Goal: Task Accomplishment & Management: Manage account settings

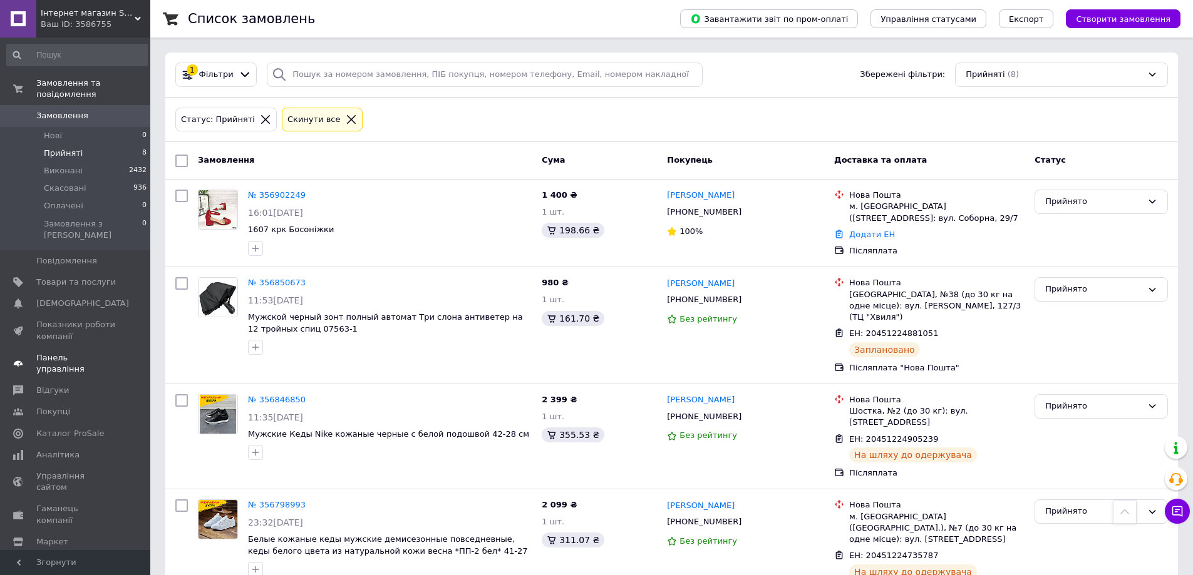
scroll to position [457, 0]
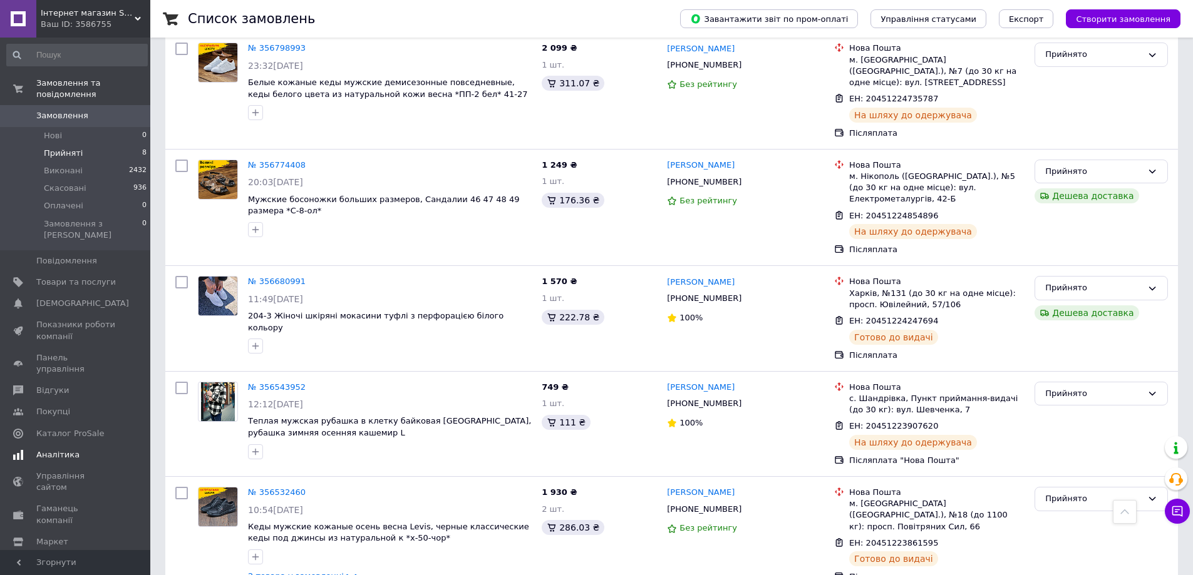
click at [68, 298] on span "[DEMOGRAPHIC_DATA]" at bounding box center [82, 303] width 93 height 11
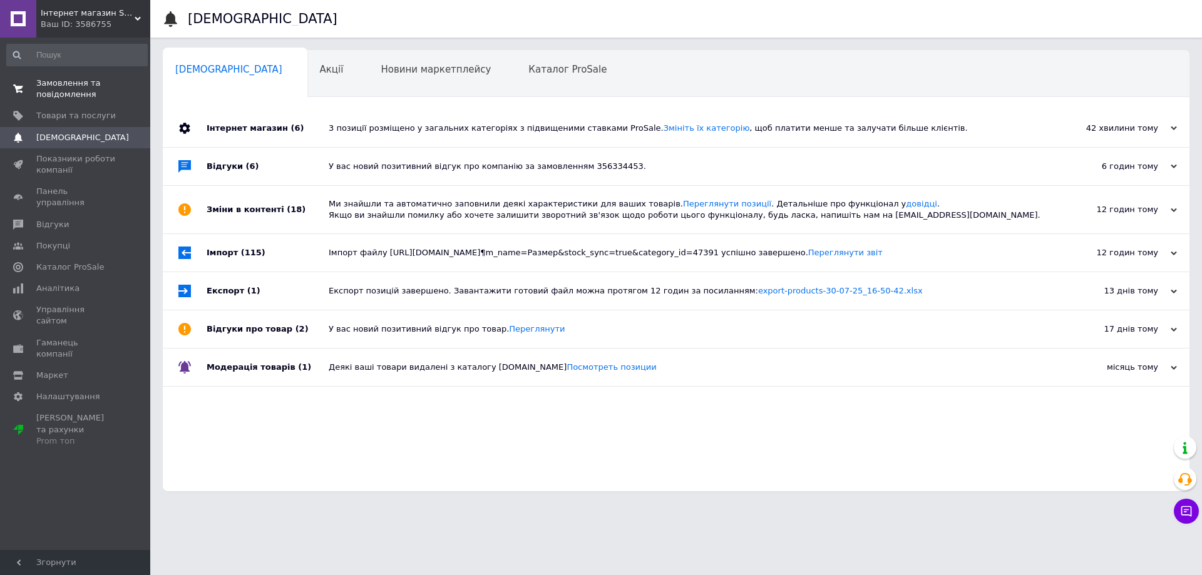
click at [68, 82] on span "Замовлення та повідомлення" at bounding box center [76, 89] width 80 height 23
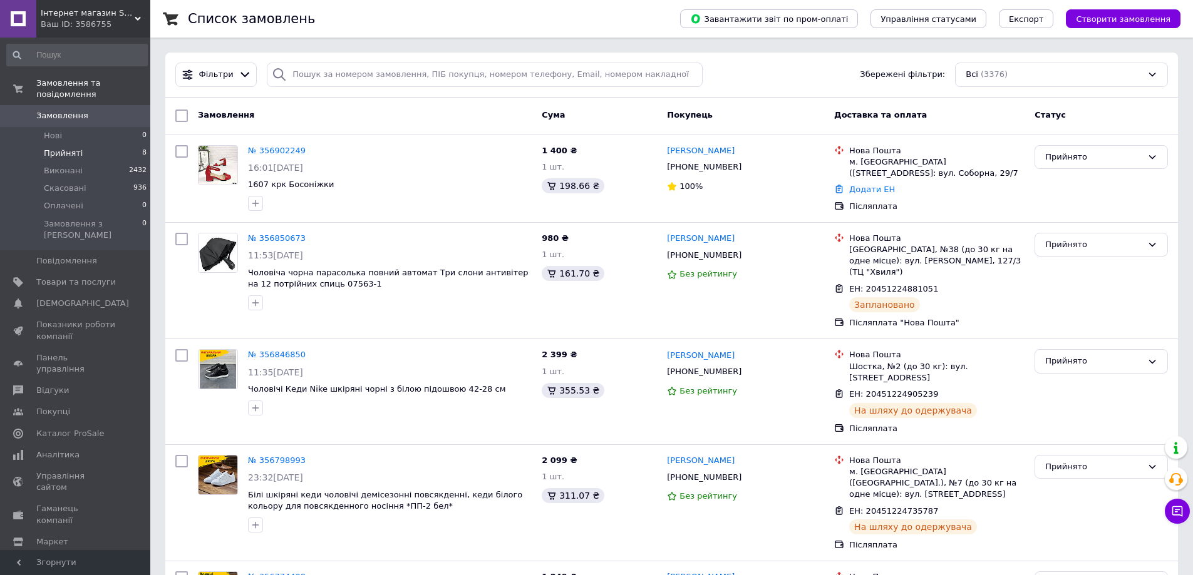
click at [78, 145] on li "Прийняті 8" at bounding box center [77, 154] width 154 height 18
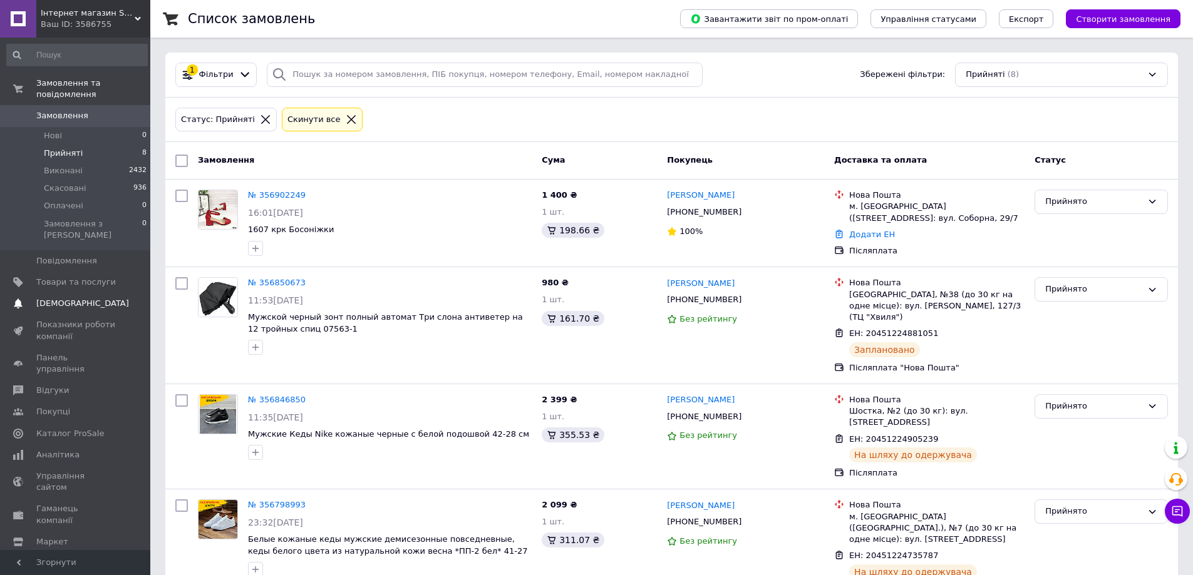
click at [67, 298] on span "[DEMOGRAPHIC_DATA]" at bounding box center [82, 303] width 93 height 11
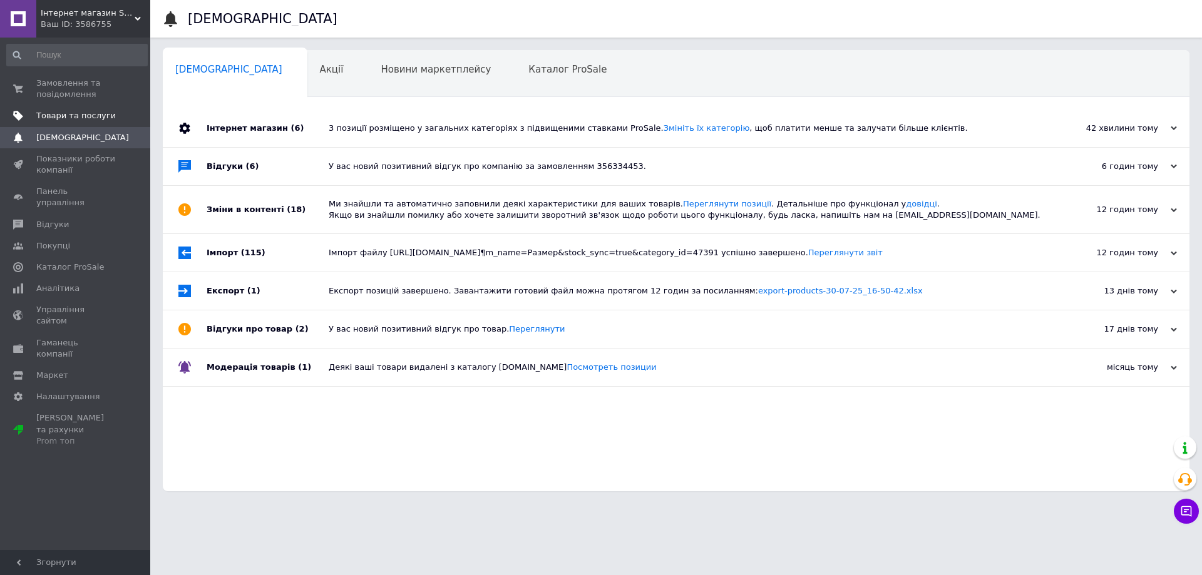
click at [66, 115] on span "Товари та послуги" at bounding box center [76, 115] width 80 height 11
